Goal: Communication & Community: Connect with others

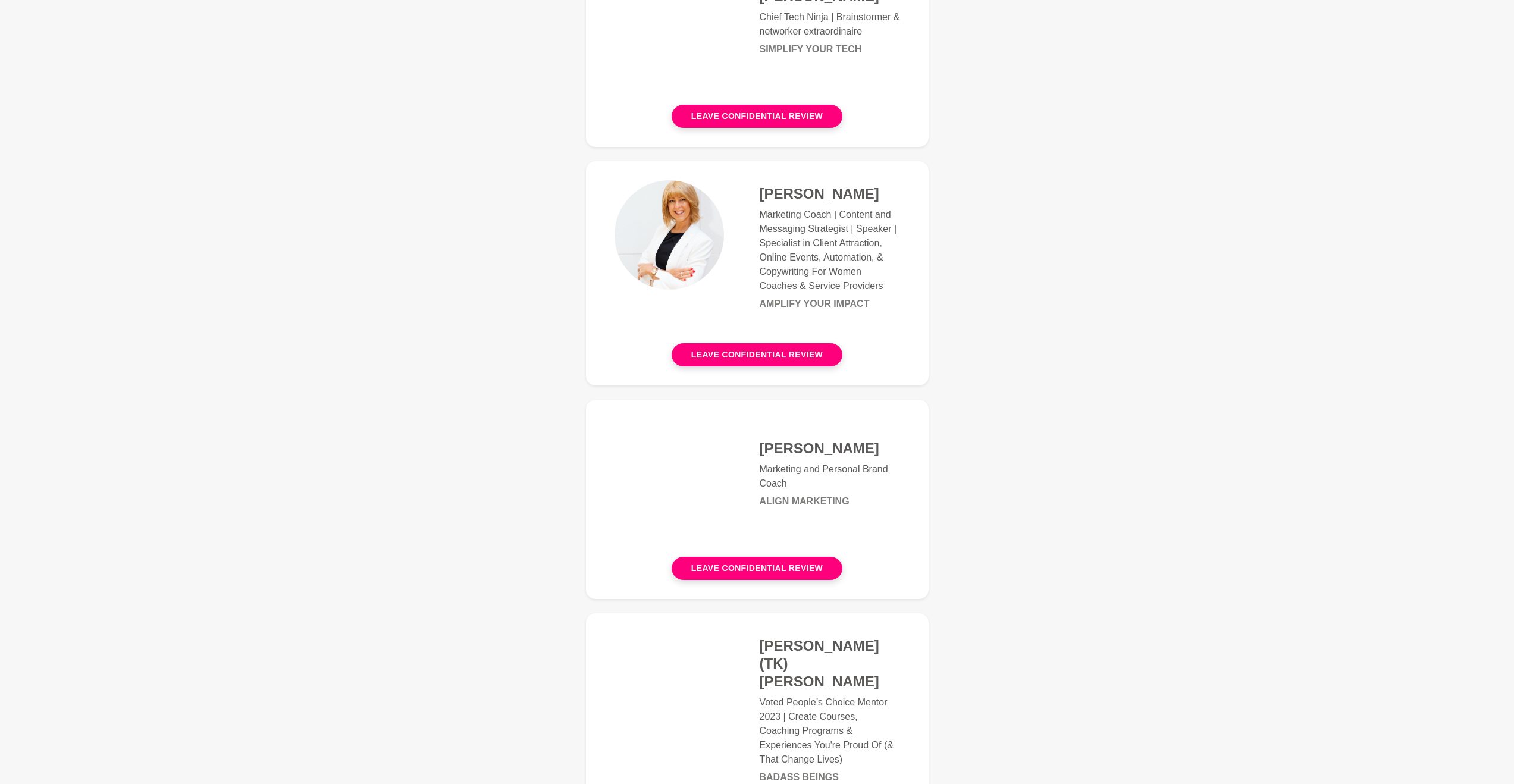
scroll to position [464, 0]
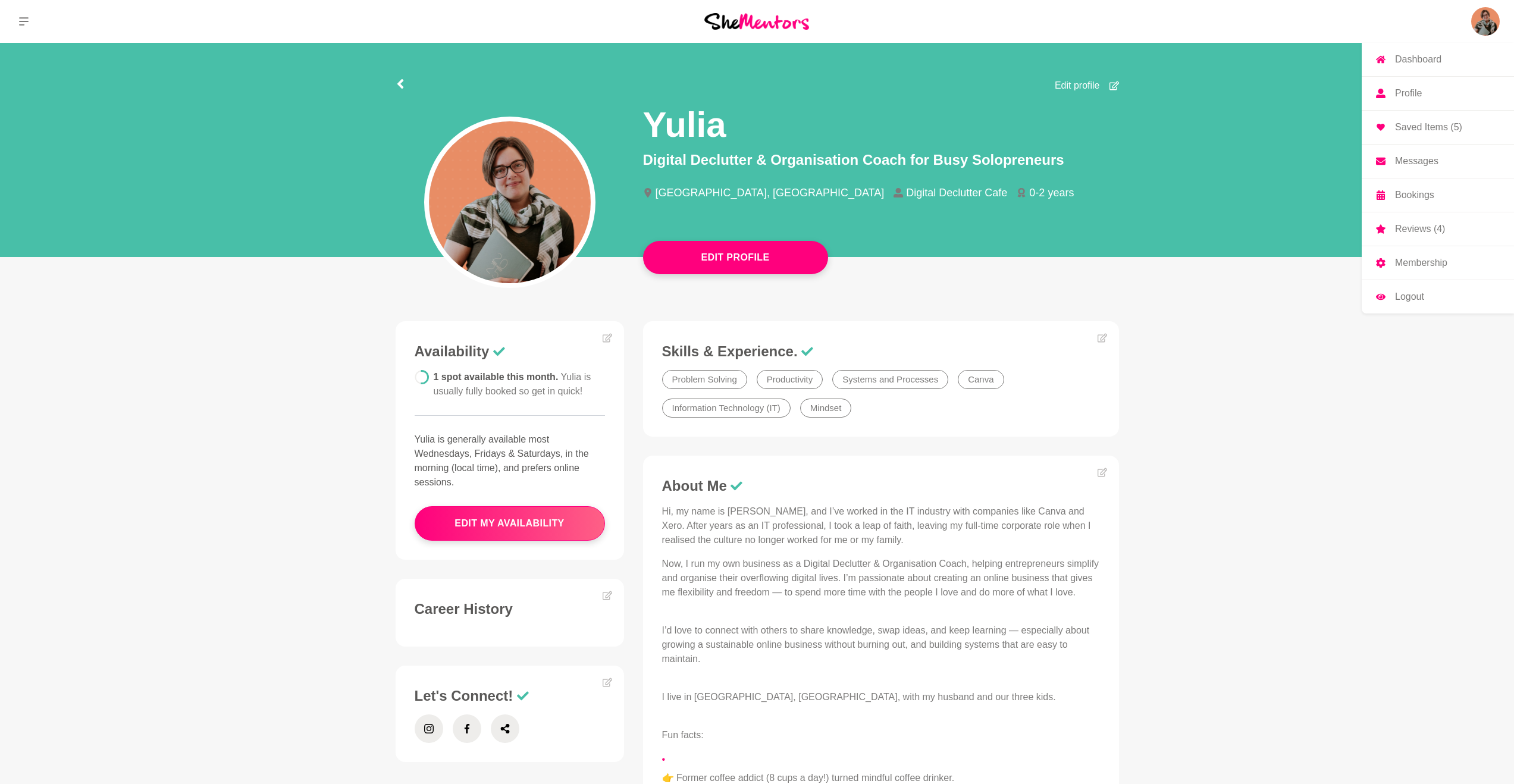
click at [1472, 15] on img at bounding box center [1485, 21] width 28 height 28
click at [1404, 164] on p "Messages" at bounding box center [1417, 161] width 44 height 9
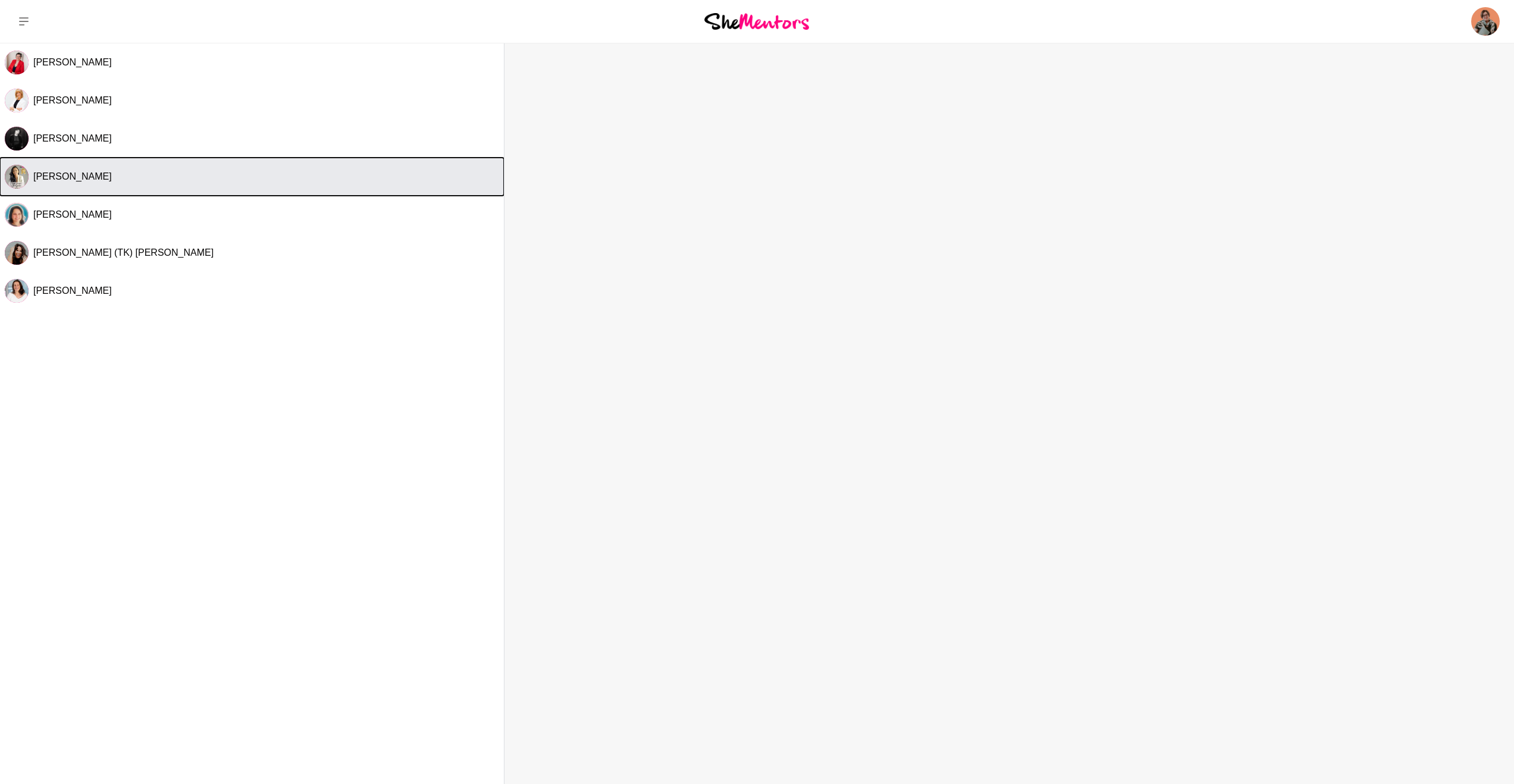
click at [58, 180] on span "Jen Gautier" at bounding box center [73, 176] width 78 height 10
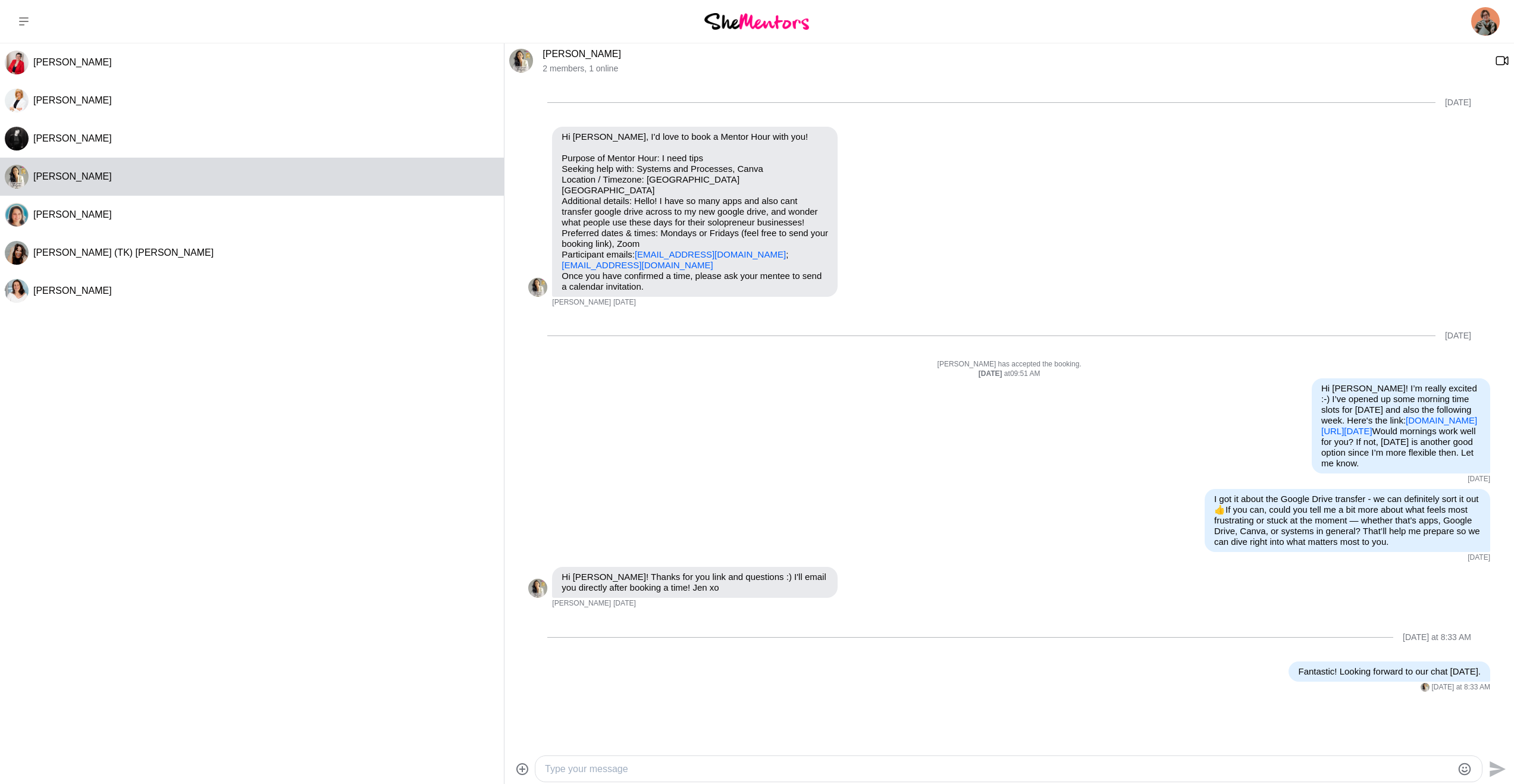
click at [557, 55] on link "Jen Gautier" at bounding box center [582, 54] width 78 height 10
